Goal: Task Accomplishment & Management: Complete application form

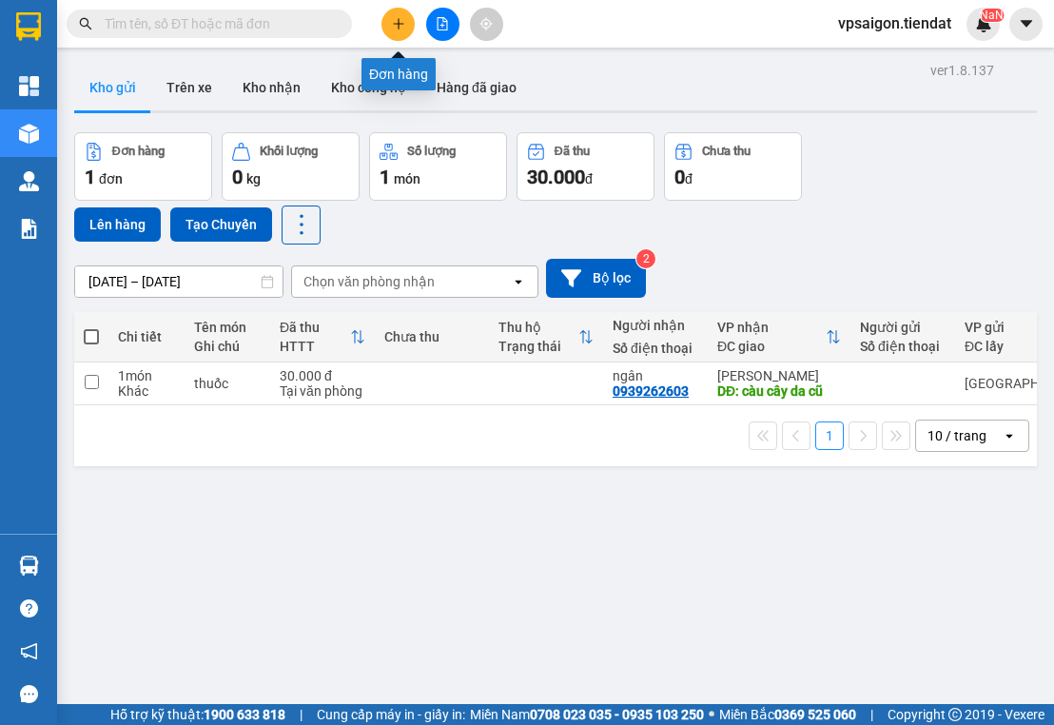
click at [401, 22] on icon "plus" at bounding box center [398, 23] width 13 height 13
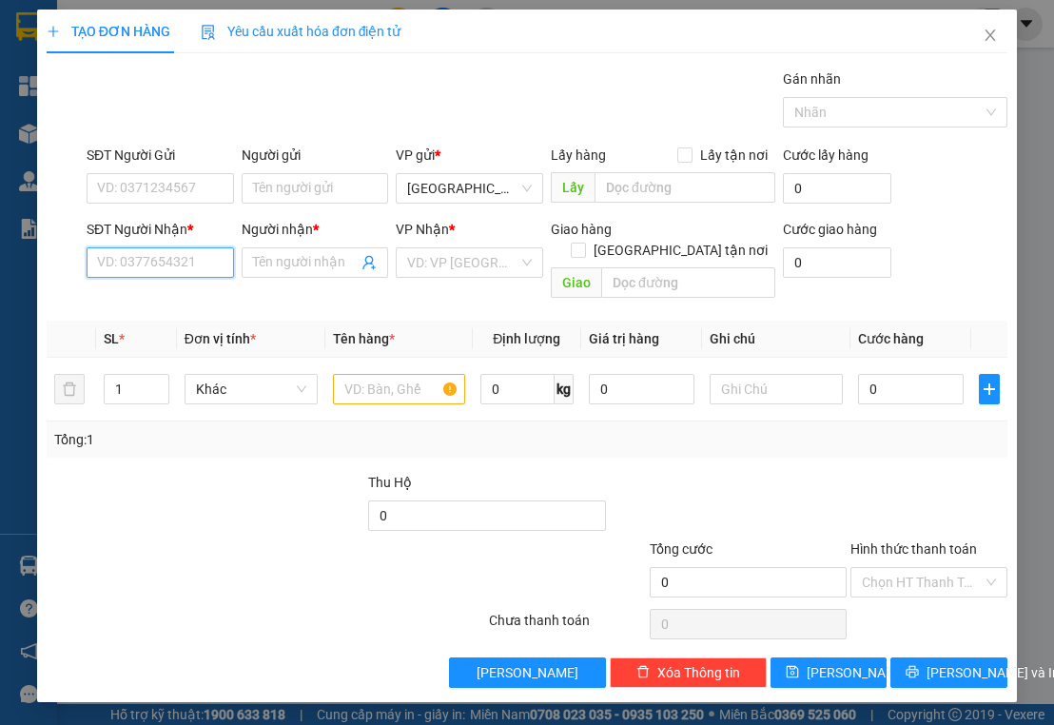
click at [167, 264] on input "SĐT Người Nhận *" at bounding box center [160, 262] width 147 height 30
click at [213, 304] on div "0939438768 - 5 nghành" at bounding box center [169, 299] width 142 height 21
type input "0939438768"
type input "5 nghành"
type input "phú túc"
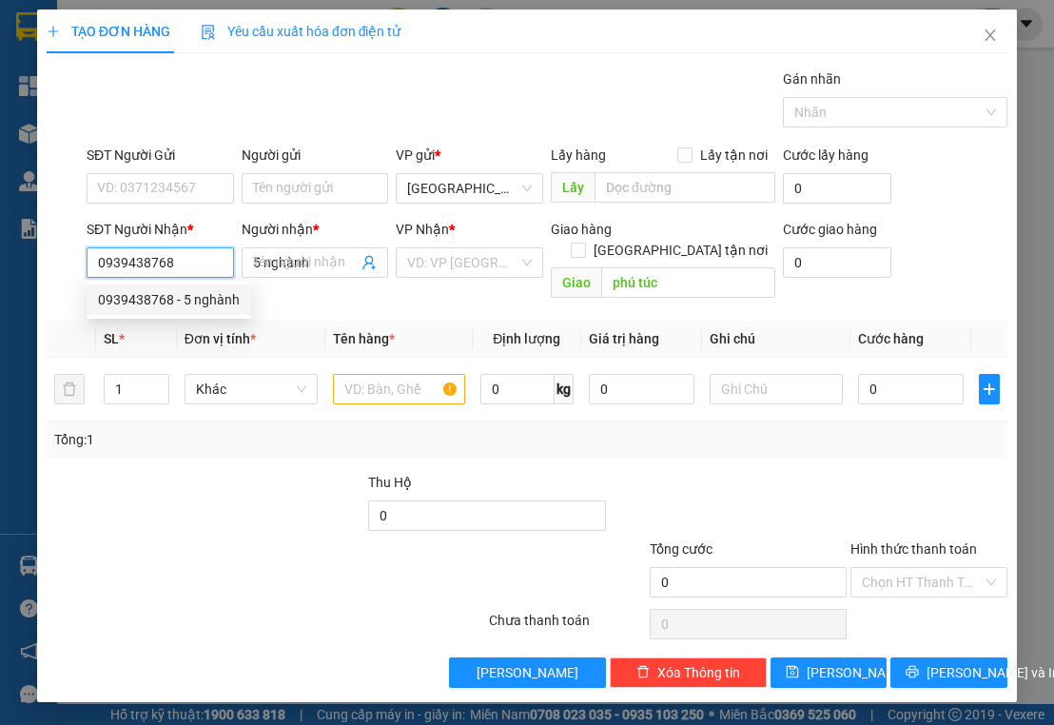
type input "425.000"
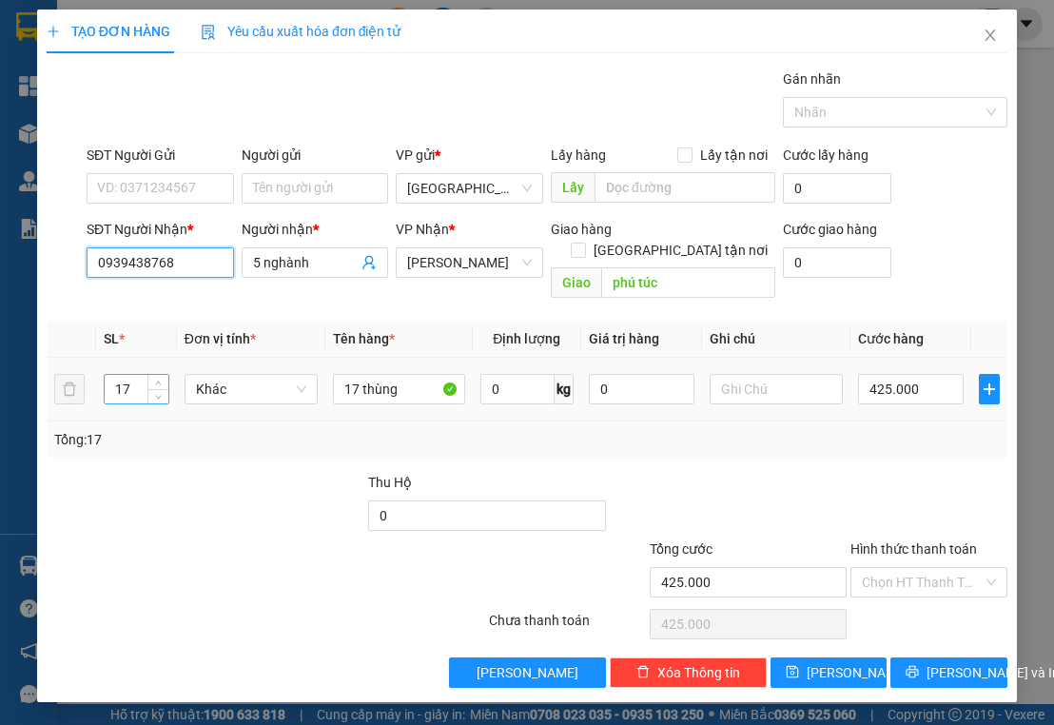
type input "0939438768"
click at [135, 375] on input "17" at bounding box center [137, 389] width 64 height 29
type input "25"
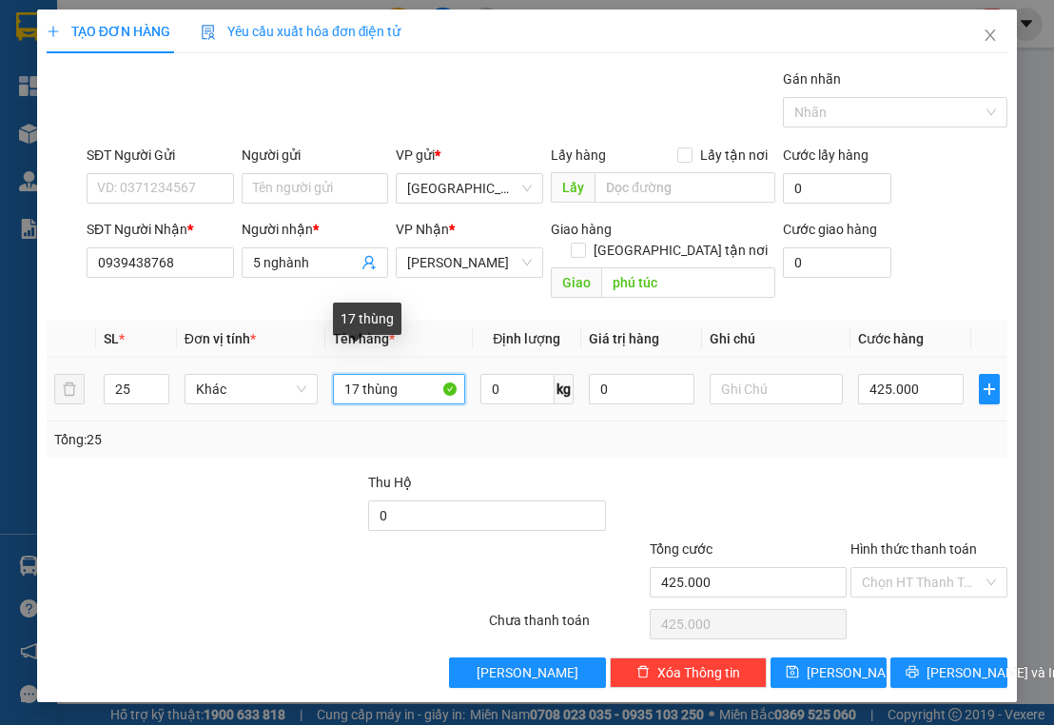
click at [358, 374] on input "17 thùng" at bounding box center [399, 389] width 133 height 30
type input "25 thùng"
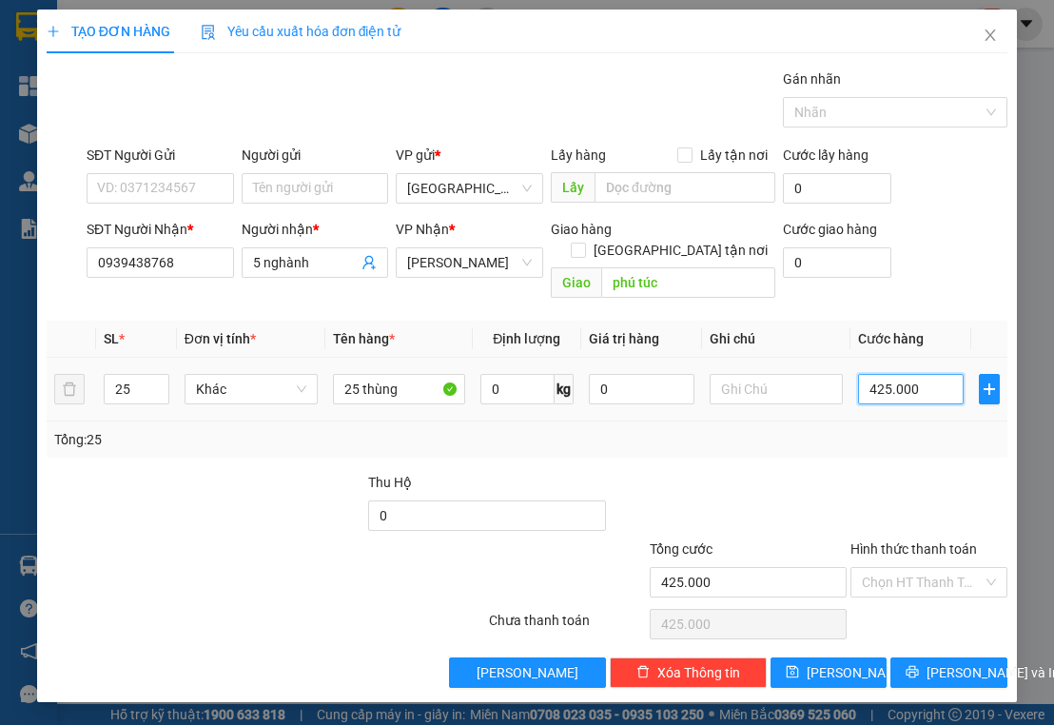
click at [932, 374] on input "425.000" at bounding box center [911, 389] width 106 height 30
type input "0"
type input "6"
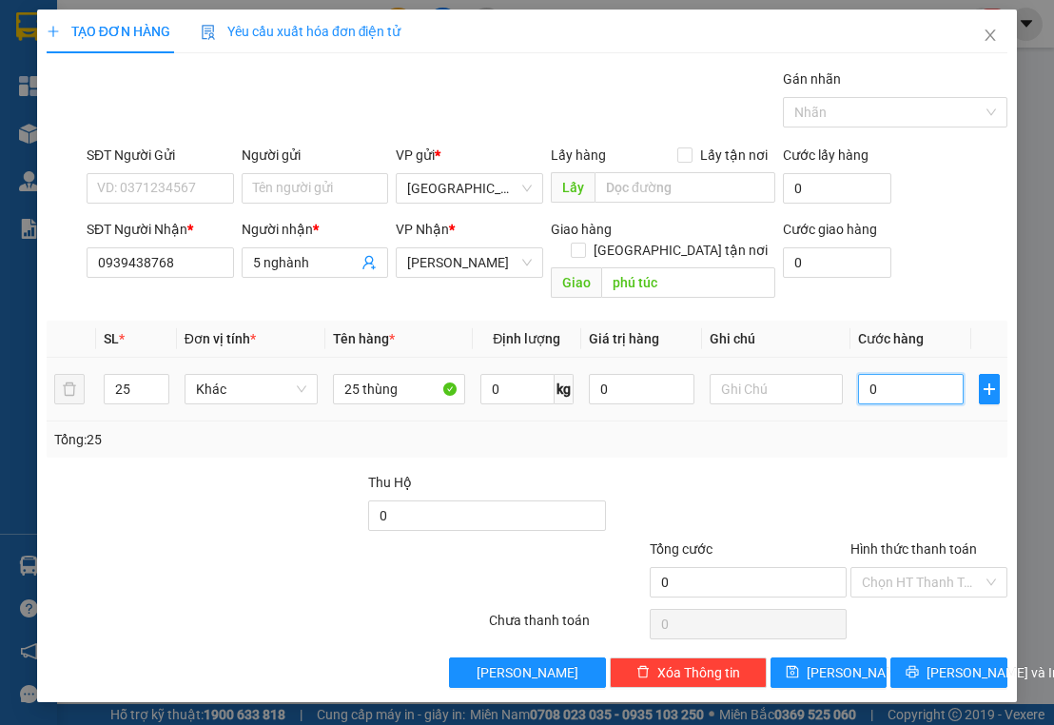
type input "6"
type input "06"
type input "62"
type input "062"
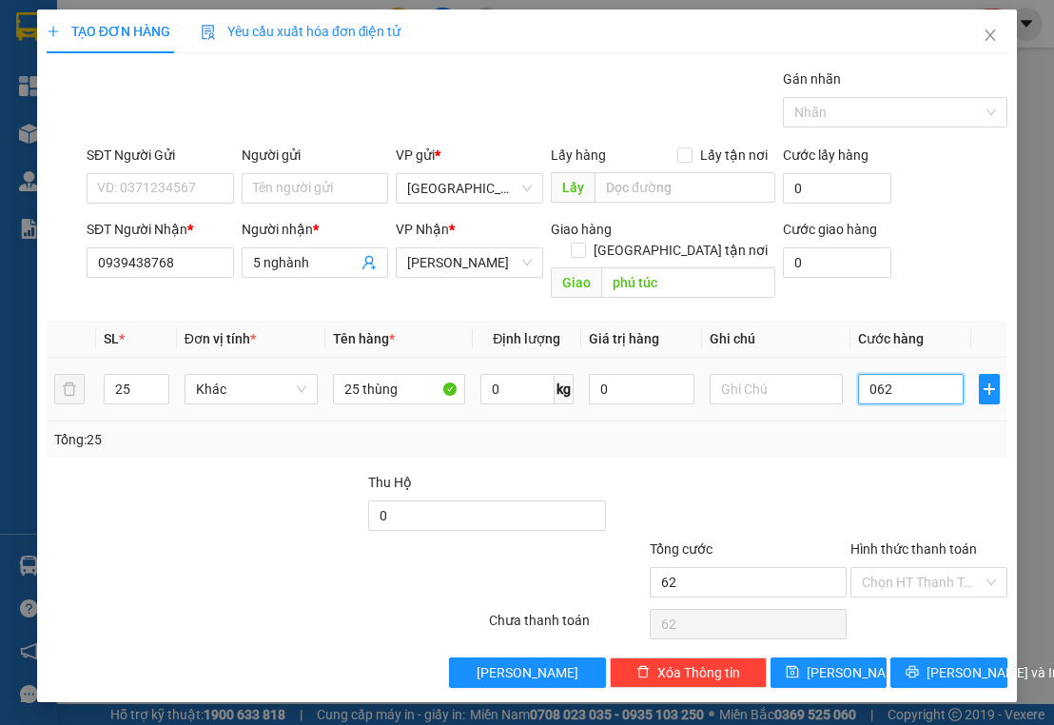
type input "625"
type input "0.625"
type input "625.000"
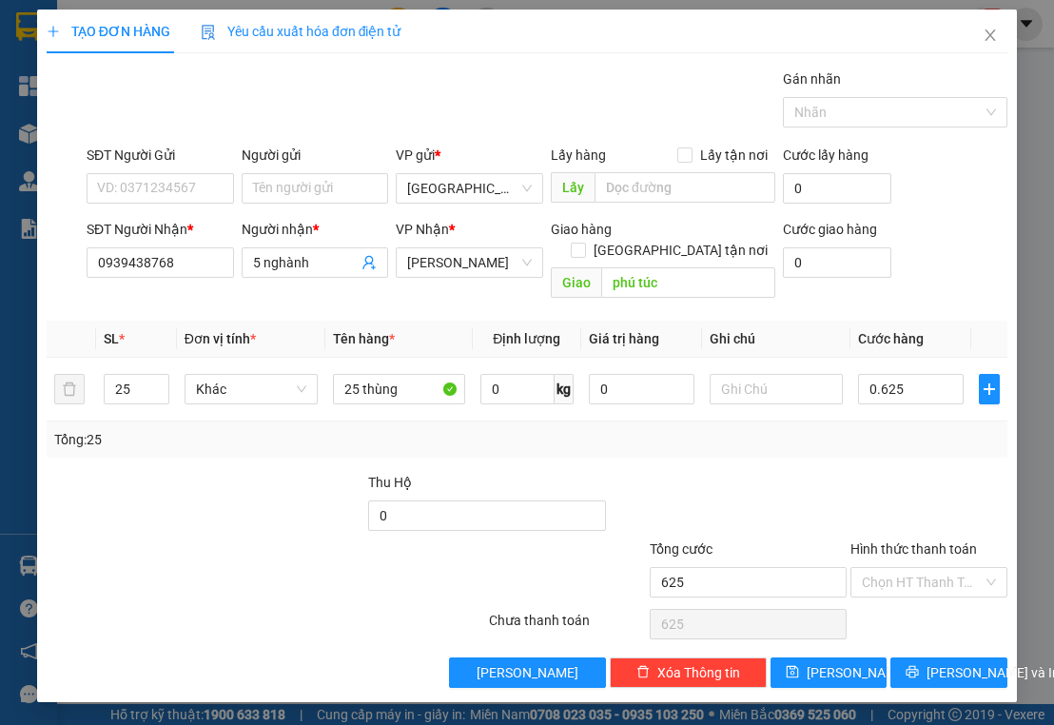
type input "625.000"
click at [890, 438] on div "Transit Pickup Surcharge Ids Transit Deliver Surcharge Ids Transit Deliver Surc…" at bounding box center [527, 377] width 961 height 619
click at [908, 568] on input "Hình thức thanh toán" at bounding box center [922, 582] width 121 height 29
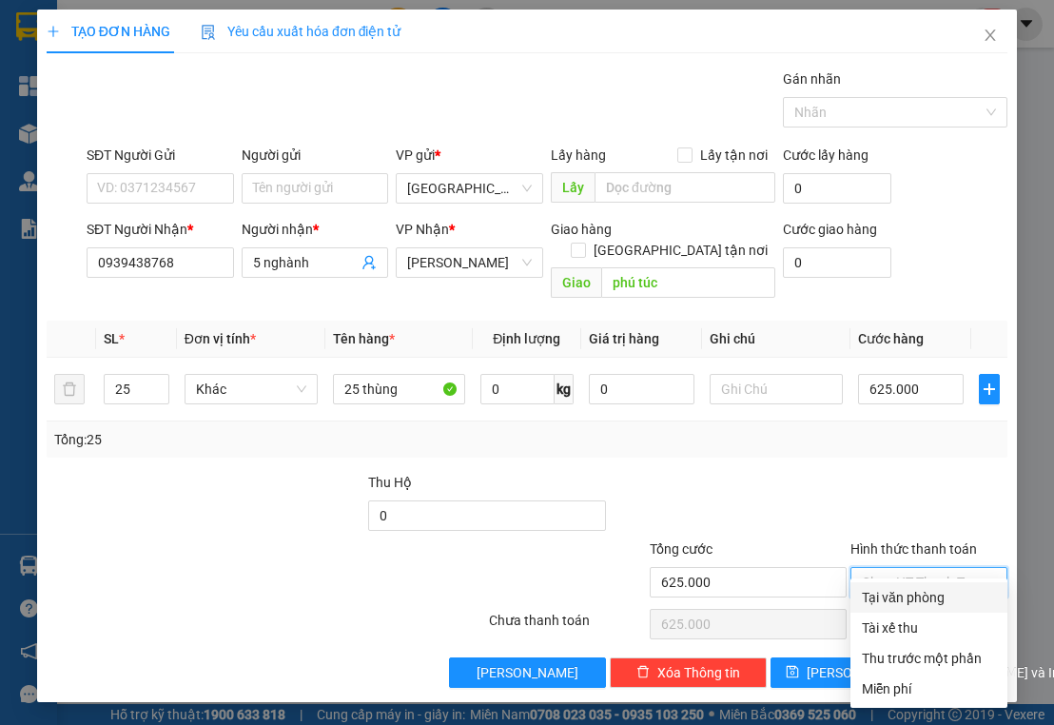
click at [902, 594] on div "Tại văn phòng" at bounding box center [929, 597] width 134 height 21
type input "0"
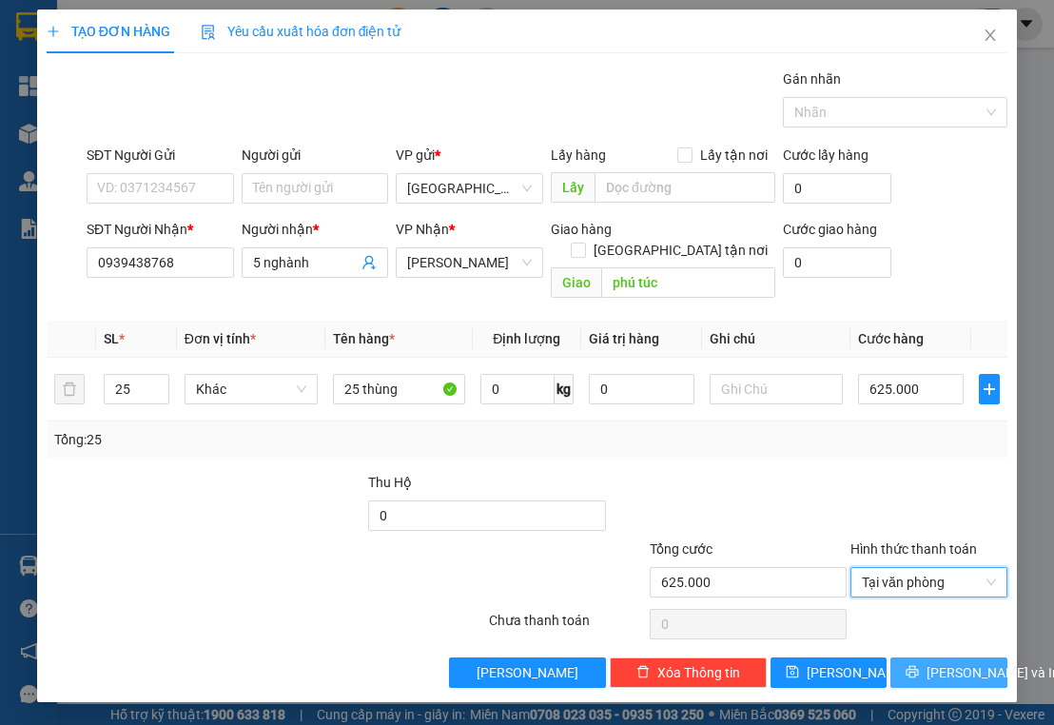
click at [943, 662] on span "[PERSON_NAME] và In" at bounding box center [993, 672] width 133 height 21
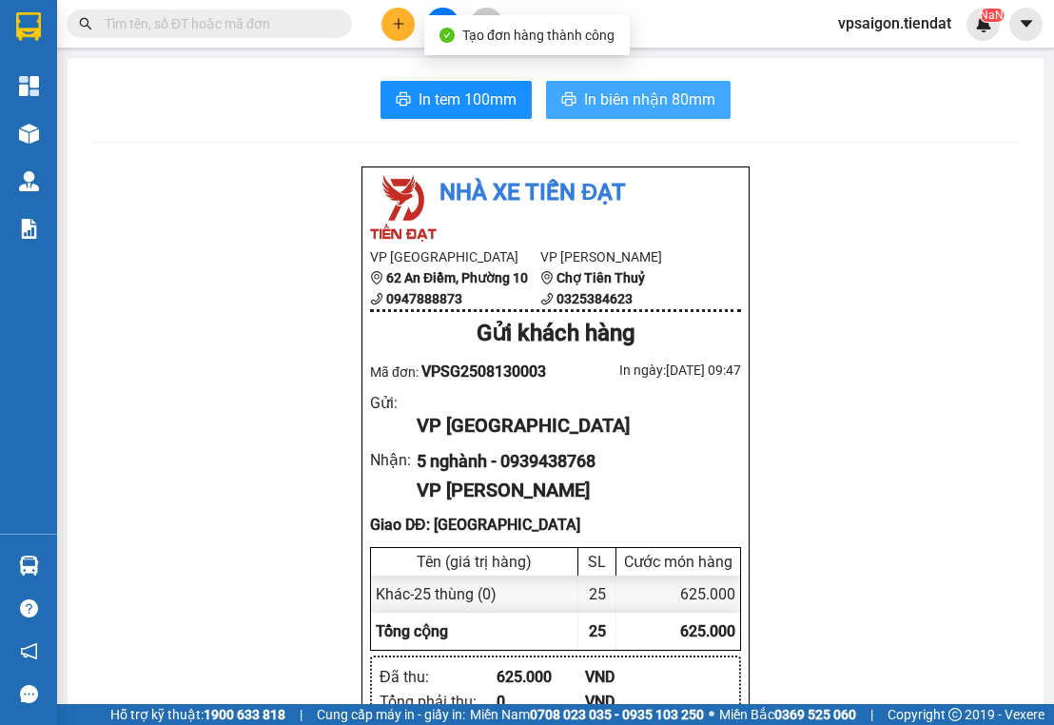
click at [639, 99] on span "In biên nhận 80mm" at bounding box center [649, 100] width 131 height 24
